Goal: Task Accomplishment & Management: Manage account settings

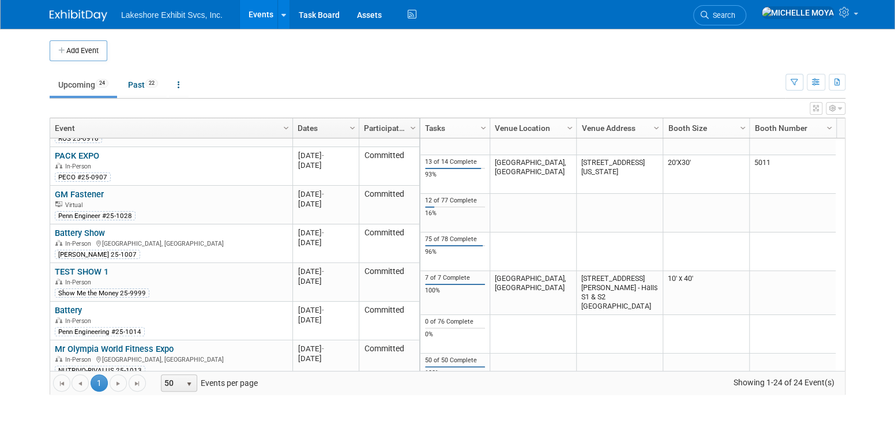
scroll to position [138, 0]
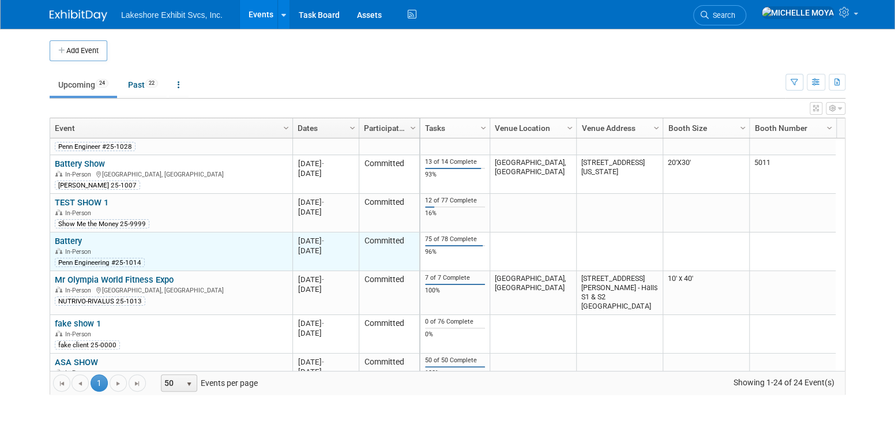
click at [74, 242] on link "Battery" at bounding box center [68, 241] width 27 height 10
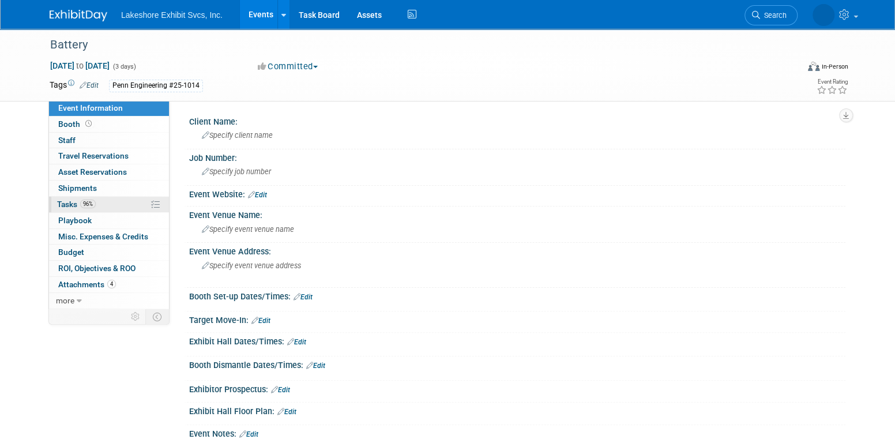
click at [97, 206] on link "96% Tasks 96%" at bounding box center [109, 205] width 120 height 16
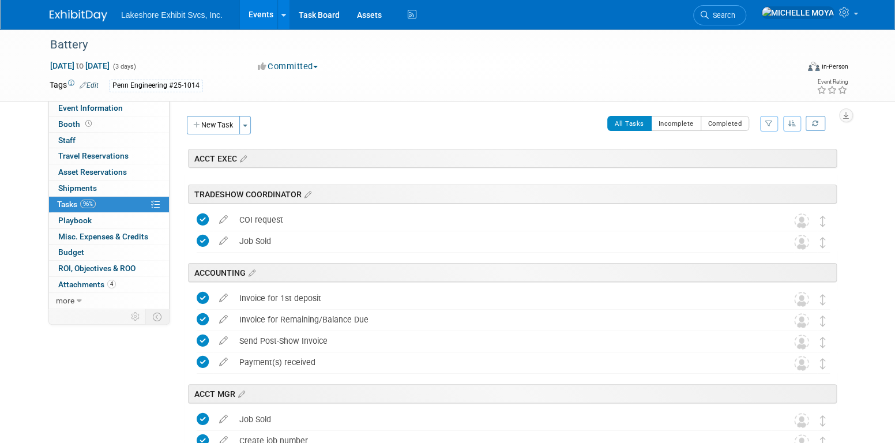
click at [769, 121] on icon "button" at bounding box center [770, 123] width 8 height 7
click at [743, 159] on select "-- Select Assignee -- All unassigned tasks Assigned to me Amanda Koss Dave Desa…" at bounding box center [721, 160] width 95 height 16
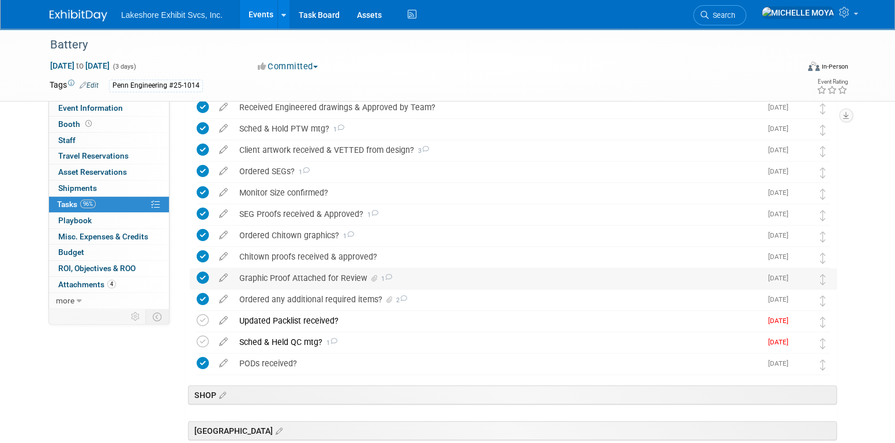
scroll to position [404, 0]
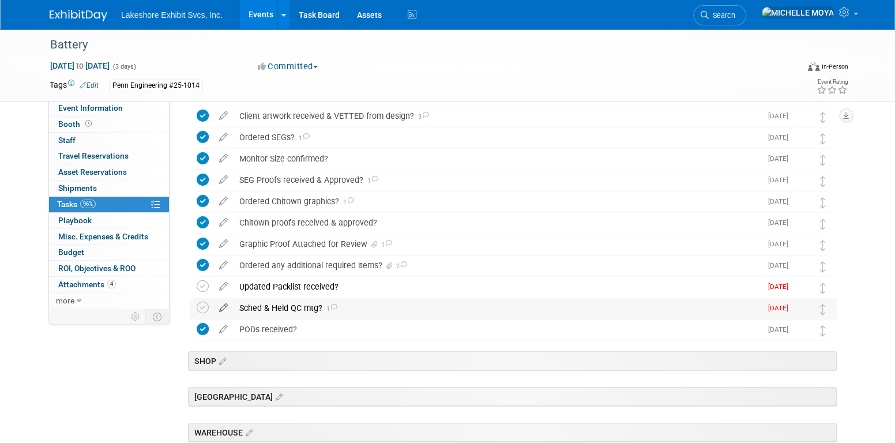
drag, startPoint x: 202, startPoint y: 303, endPoint x: 231, endPoint y: 308, distance: 29.1
click at [204, 303] on icon at bounding box center [203, 308] width 12 height 12
click at [259, 308] on div "Sched & Held QC mtg? 1" at bounding box center [498, 308] width 528 height 20
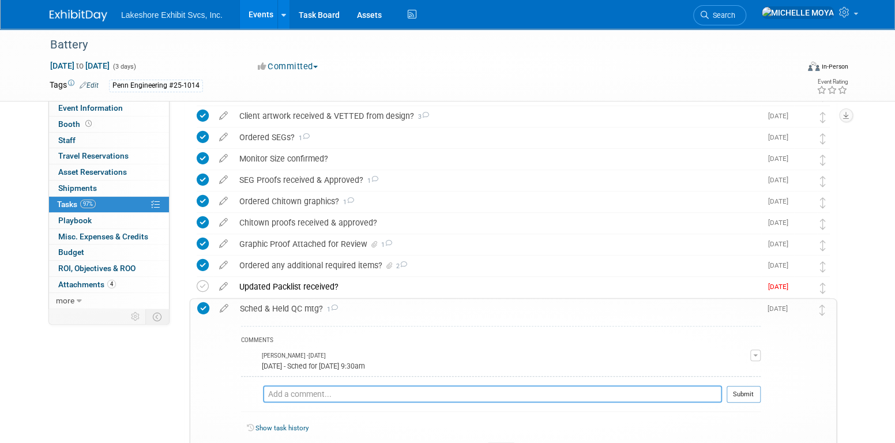
click at [312, 393] on textarea at bounding box center [492, 393] width 459 height 17
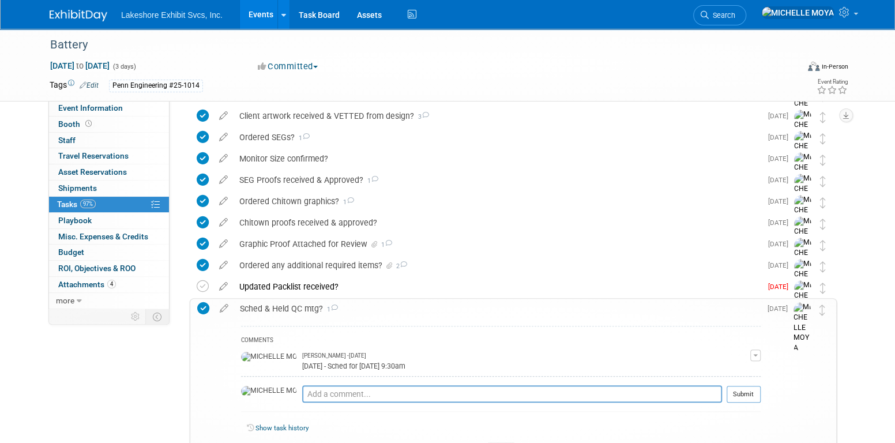
click at [753, 353] on button "button" at bounding box center [756, 356] width 10 height 12
click at [736, 371] on link "Edit Comment" at bounding box center [714, 372] width 91 height 16
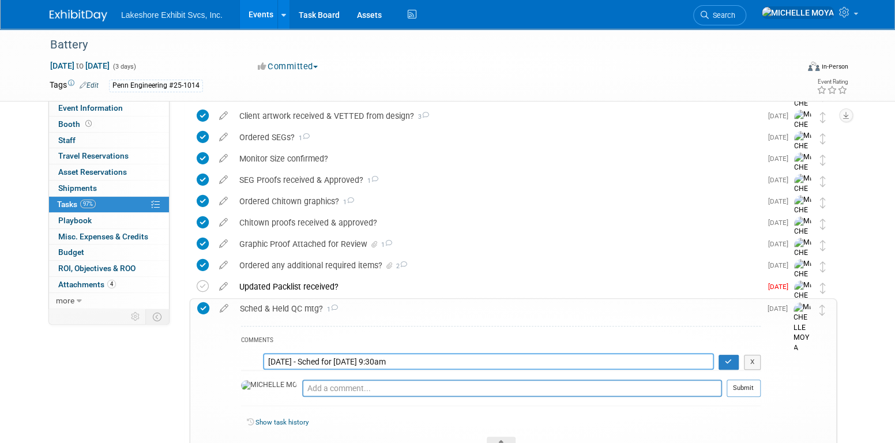
drag, startPoint x: 428, startPoint y: 362, endPoint x: 385, endPoint y: 360, distance: 42.8
click at [385, 360] on textarea "9.8.25 - Sched for Mon 09/15/25 @ 9:30am" at bounding box center [488, 361] width 451 height 17
click at [321, 362] on textarea "9.8.25 - Sched for Mon 09/15/25 @ 9:30am" at bounding box center [488, 361] width 451 height 17
type textarea "9.8.25 - Sched & held Mon 09/15/25"
click at [728, 361] on icon "button" at bounding box center [729, 361] width 8 height 7
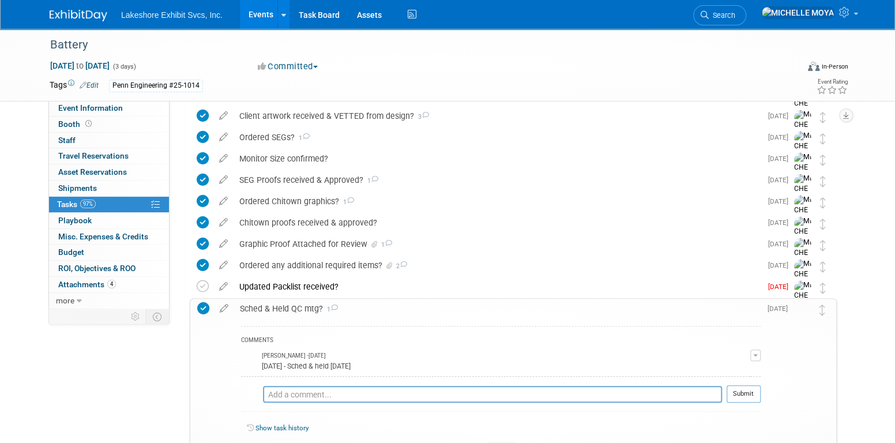
click at [756, 351] on button "button" at bounding box center [756, 356] width 10 height 12
click at [714, 371] on link "Edit Comment" at bounding box center [714, 372] width 91 height 16
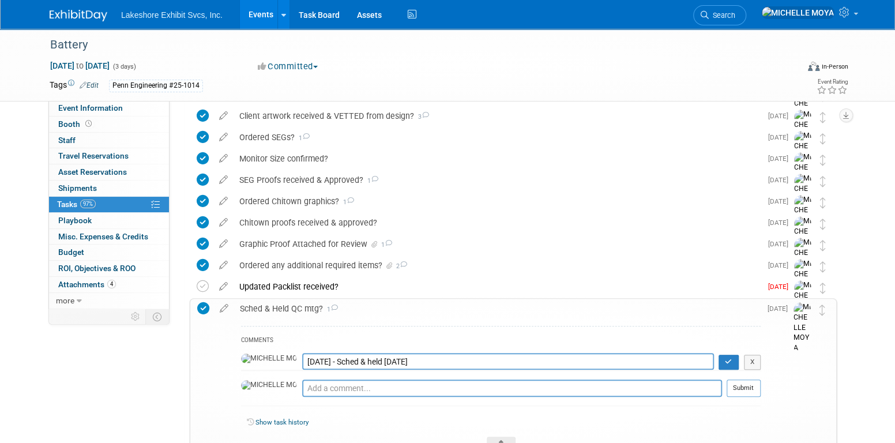
click at [341, 359] on textarea "9.8.25 - Sched & held Mon 09/15/25" at bounding box center [508, 361] width 412 height 17
type textarea "9.8.25 - Sched for Mon 09/15/25"
click at [726, 360] on icon "button" at bounding box center [729, 361] width 8 height 7
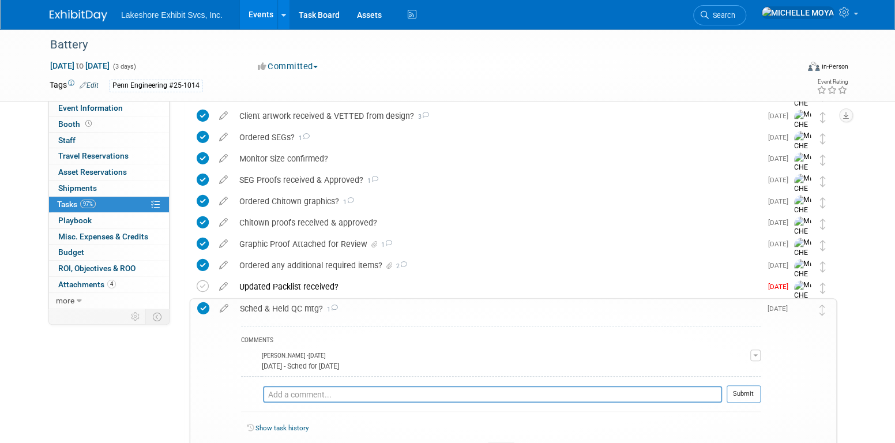
click at [297, 309] on div "Sched & Held QC mtg? 1" at bounding box center [497, 309] width 527 height 20
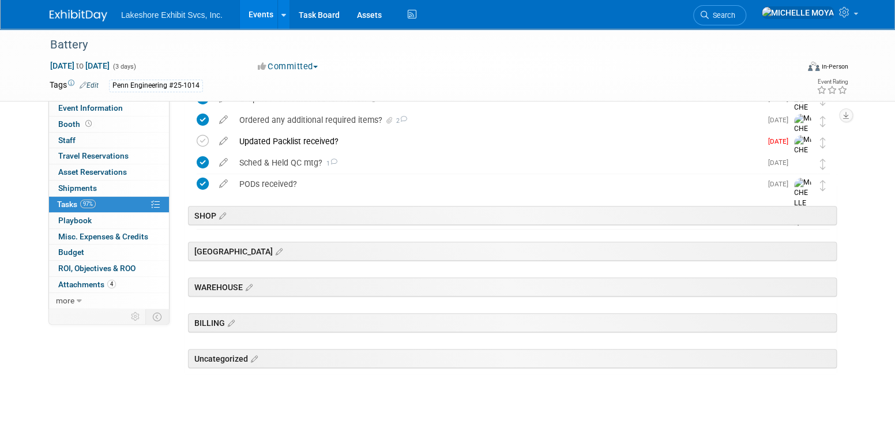
scroll to position [550, 0]
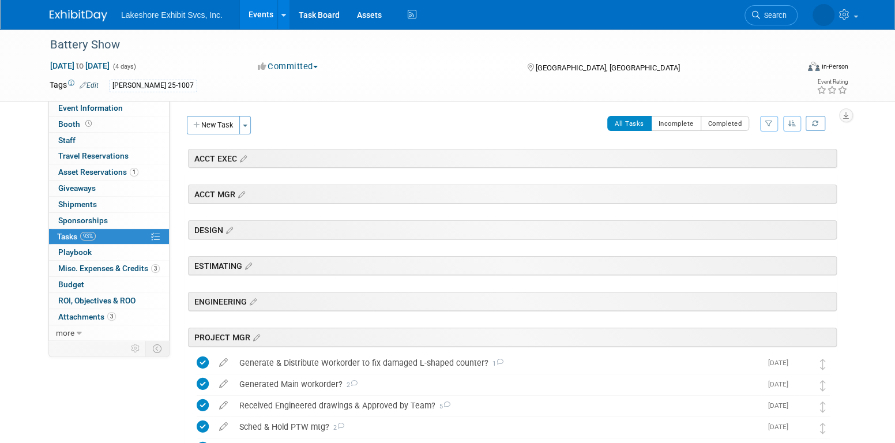
scroll to position [385, 0]
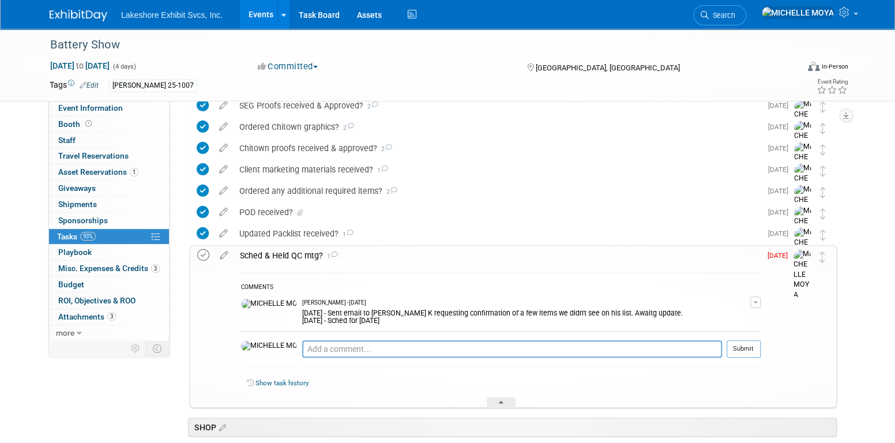
click at [205, 253] on icon at bounding box center [203, 255] width 12 height 12
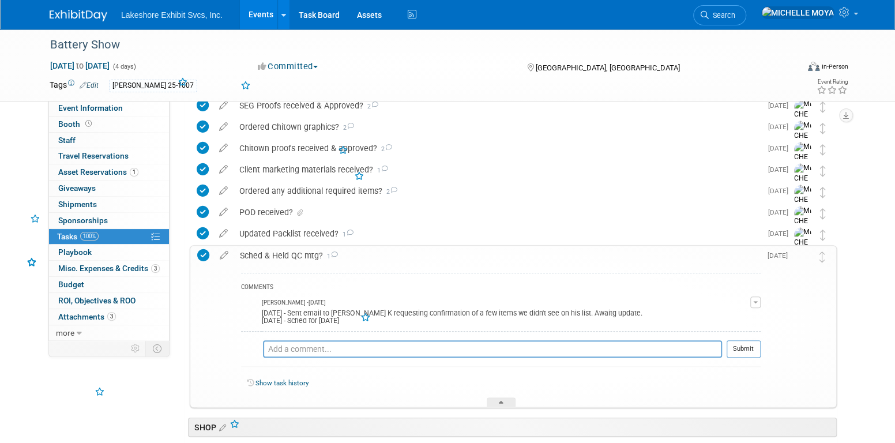
click at [260, 254] on div "Sched & Held QC mtg? 1" at bounding box center [497, 256] width 527 height 20
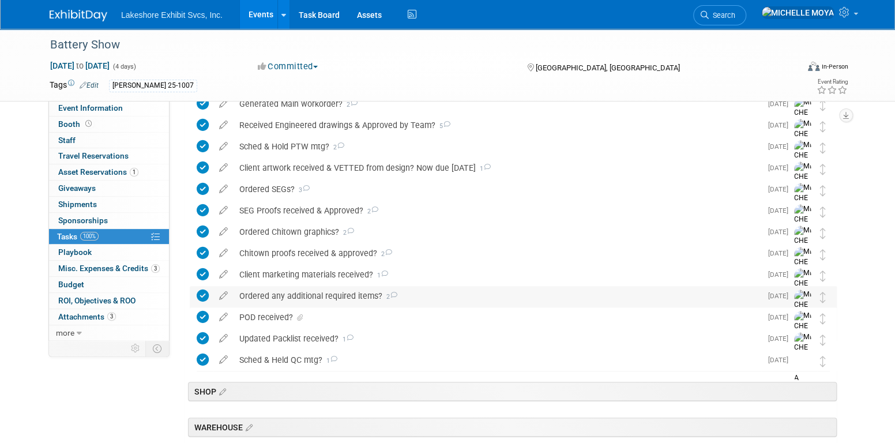
scroll to position [0, 0]
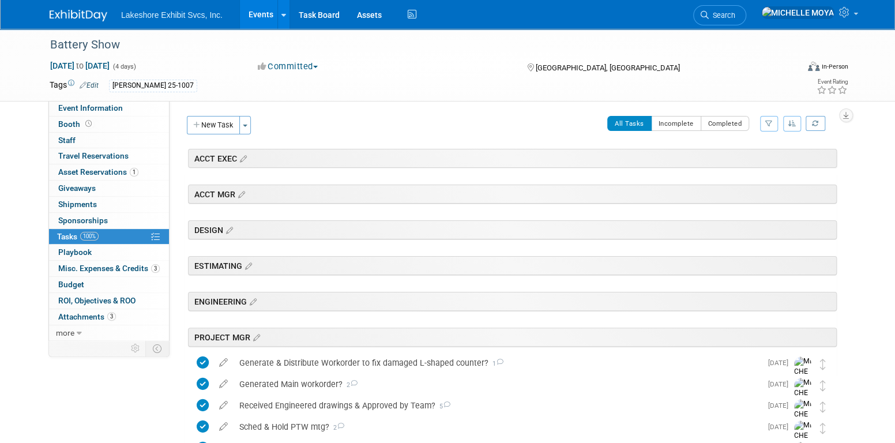
click at [269, 10] on link "Events" at bounding box center [261, 14] width 42 height 29
